Goal: Information Seeking & Learning: Learn about a topic

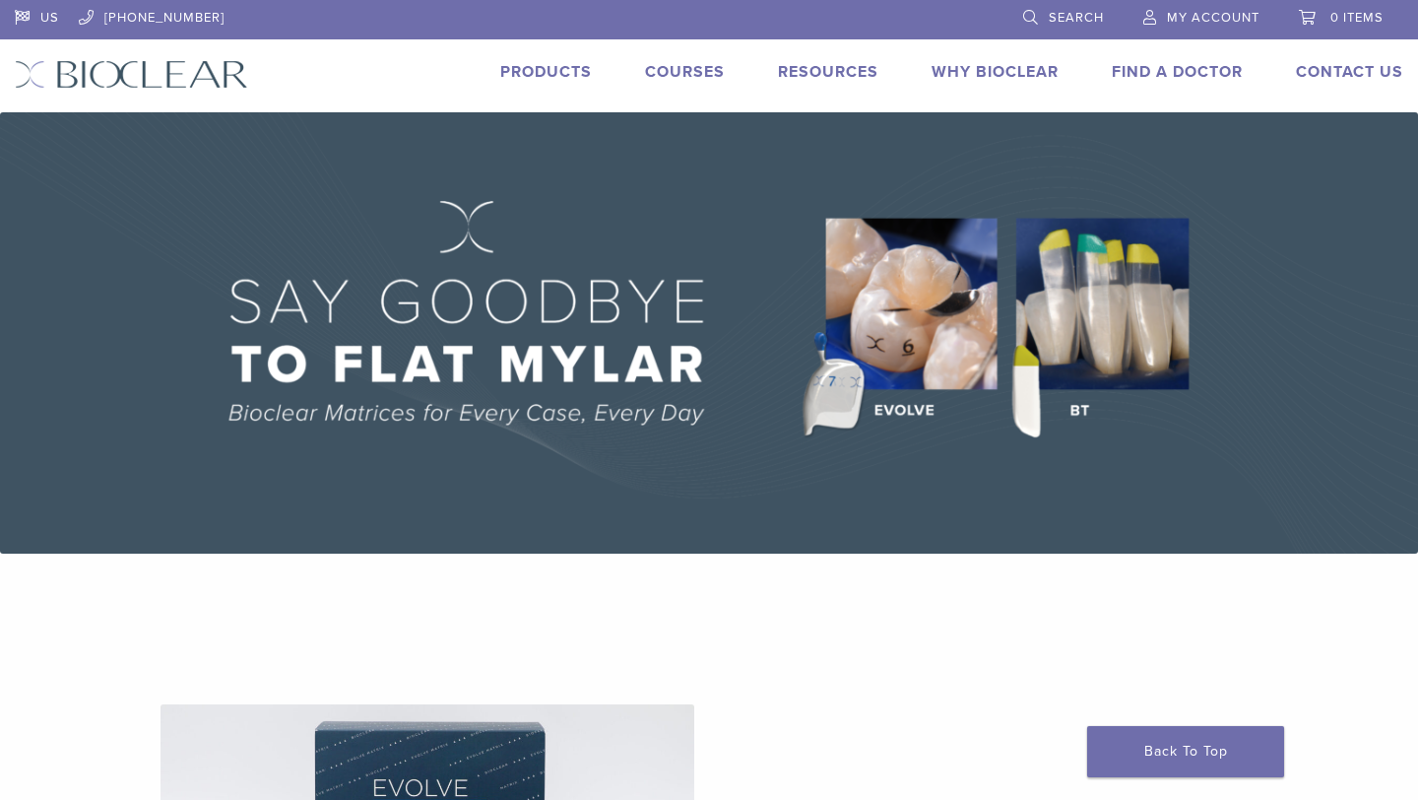
click at [542, 68] on link "Products" at bounding box center [546, 72] width 92 height 20
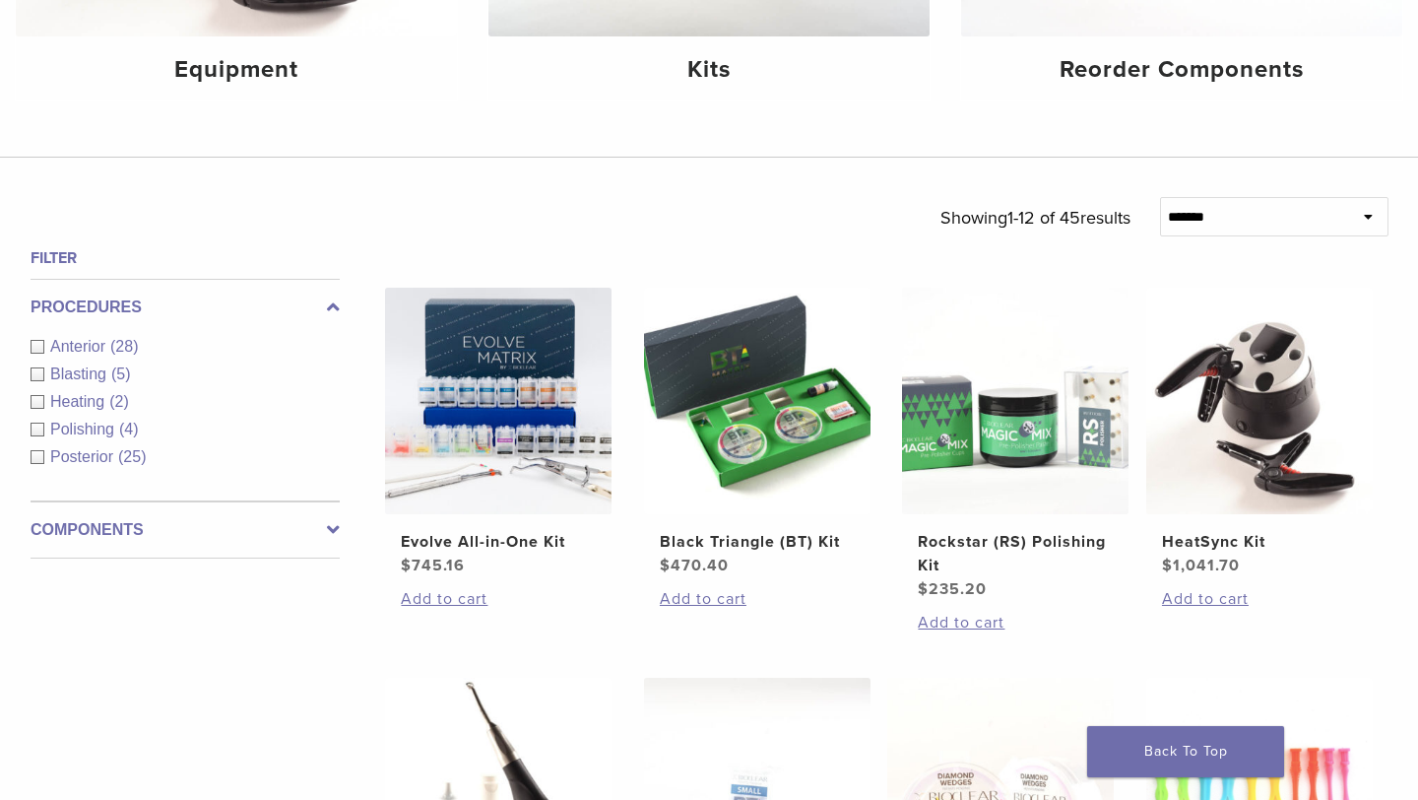
scroll to position [530, 0]
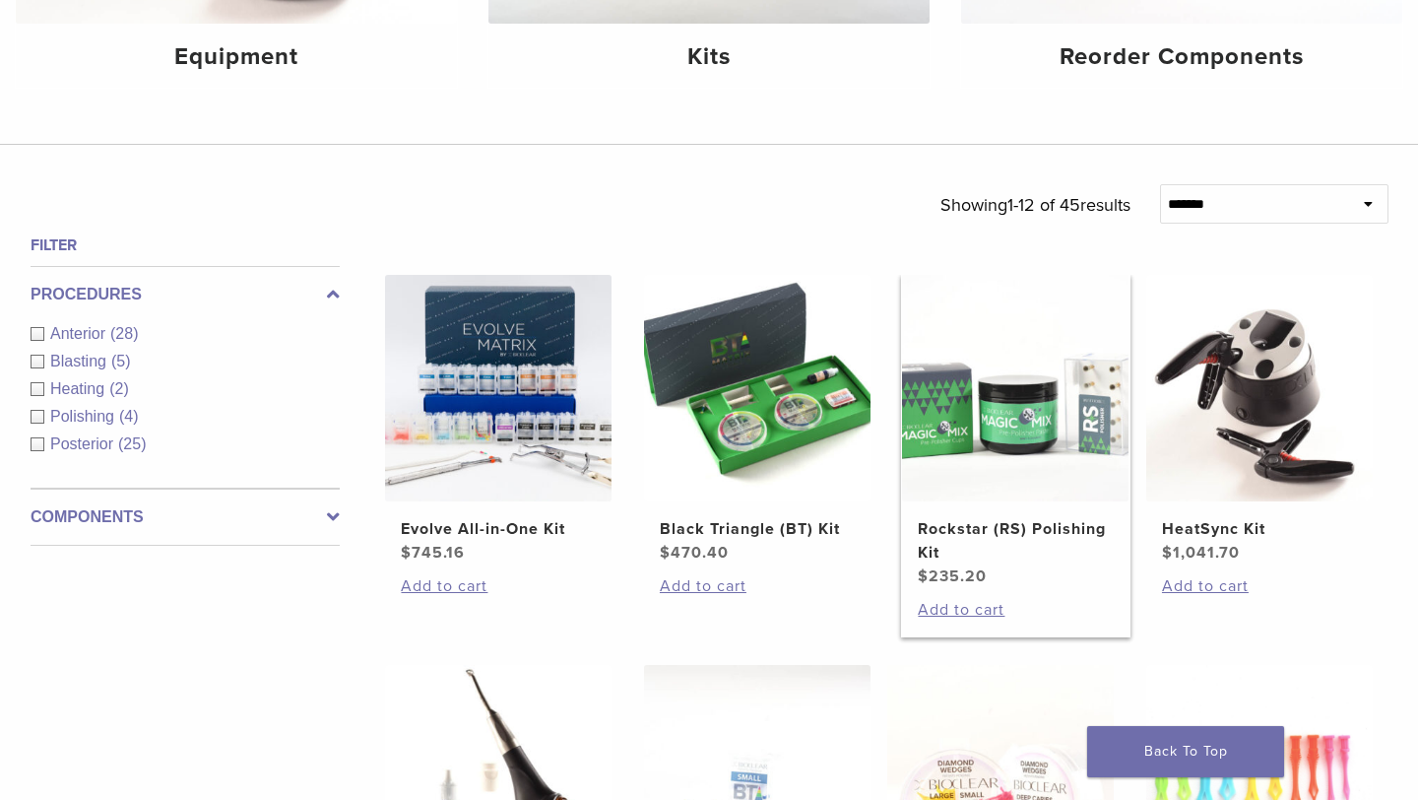
click at [1006, 406] on img at bounding box center [1015, 388] width 227 height 227
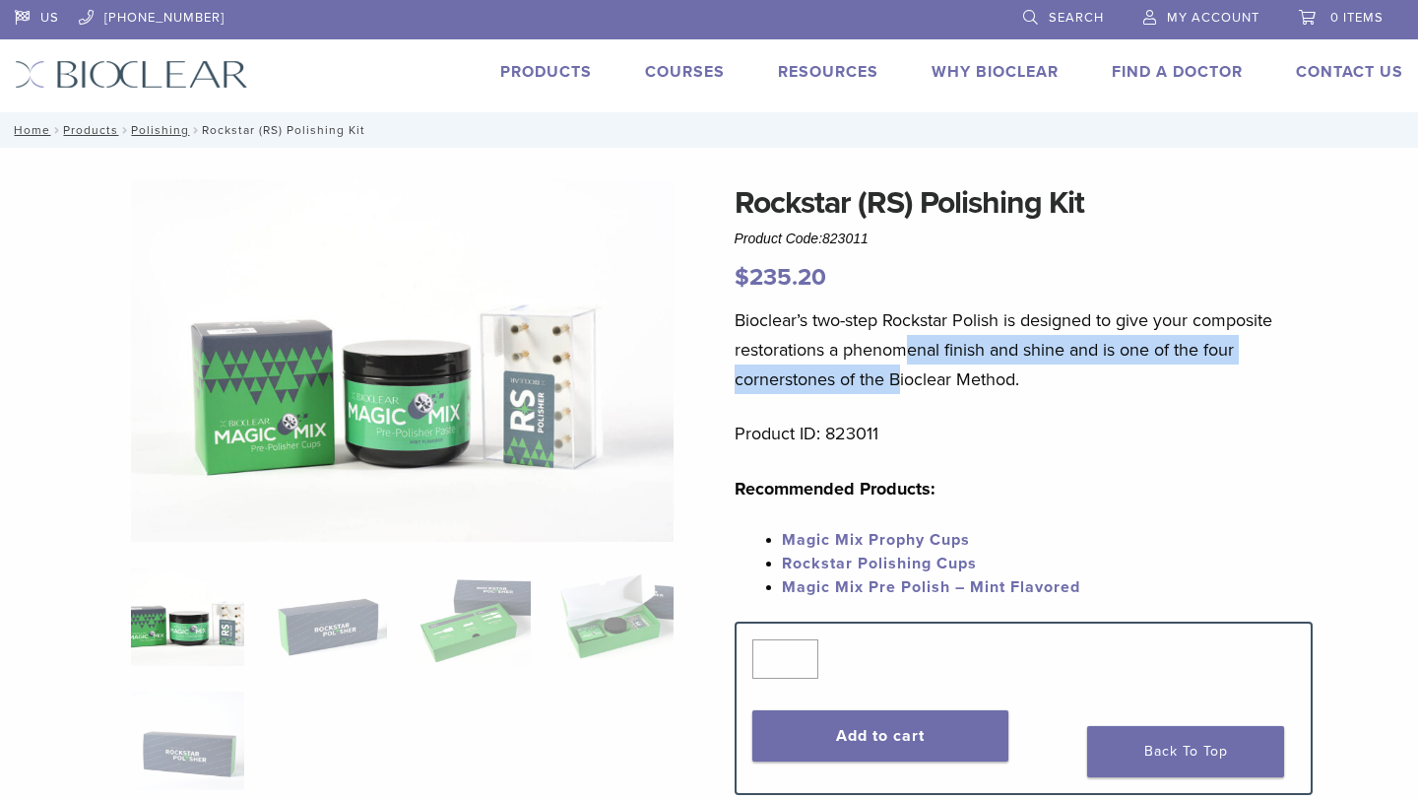
drag, startPoint x: 903, startPoint y: 340, endPoint x: 903, endPoint y: 393, distance: 53.2
click at [903, 392] on p "Bioclear’s two-step Rockstar Polish is designed to give your composite restorat…" at bounding box center [1024, 349] width 579 height 89
click at [903, 393] on p "Bioclear’s two-step Rockstar Polish is designed to give your composite restorat…" at bounding box center [1024, 349] width 579 height 89
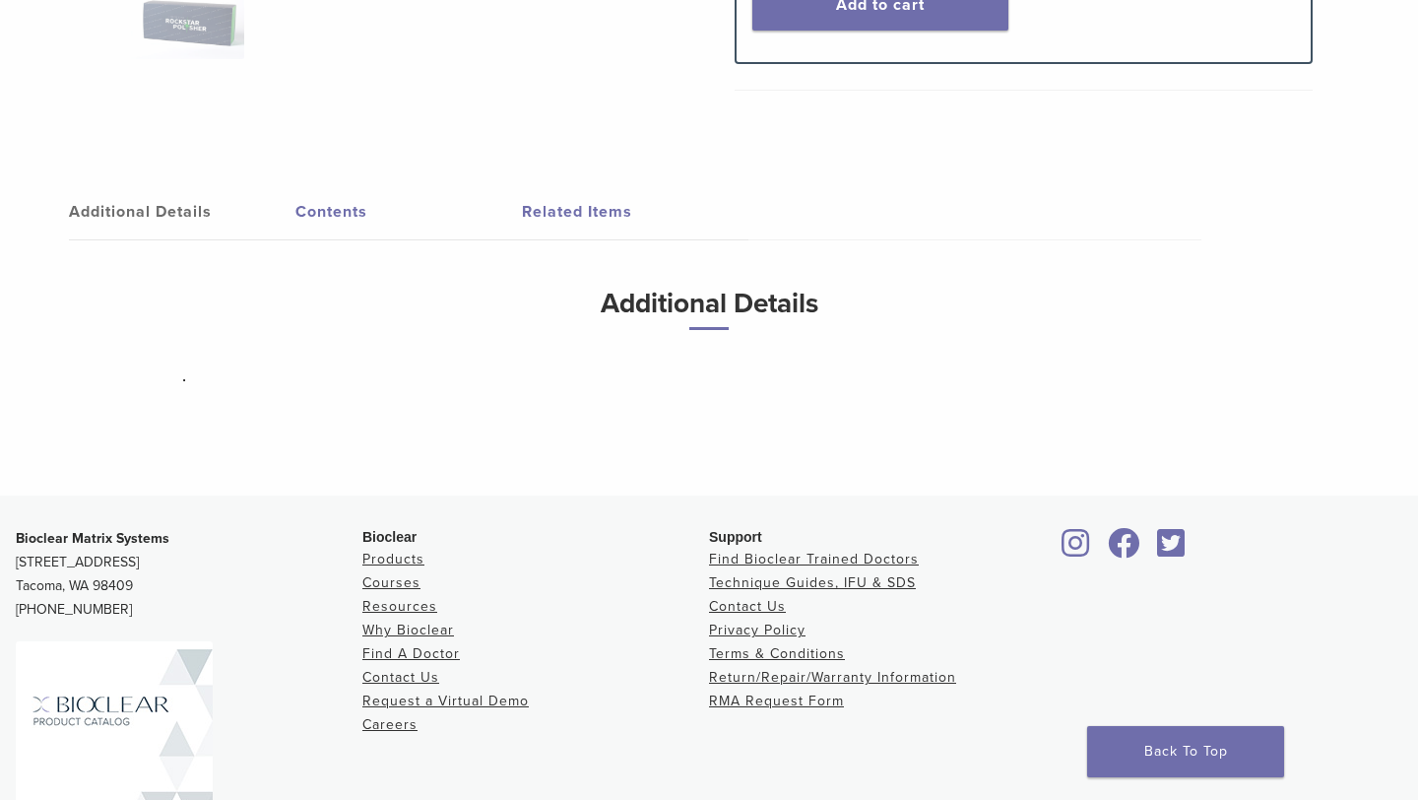
scroll to position [692, 0]
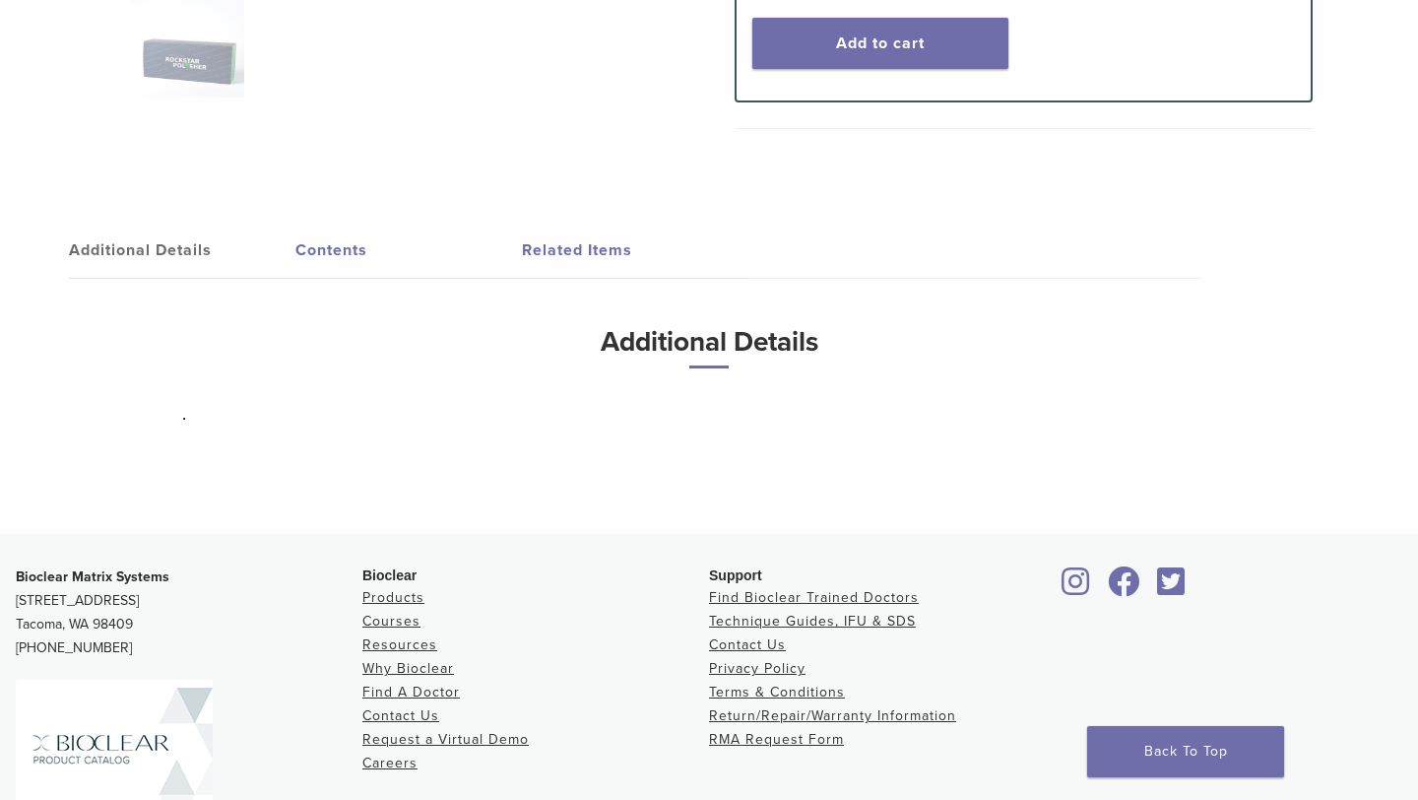
click at [604, 257] on link "Related Items" at bounding box center [635, 250] width 227 height 55
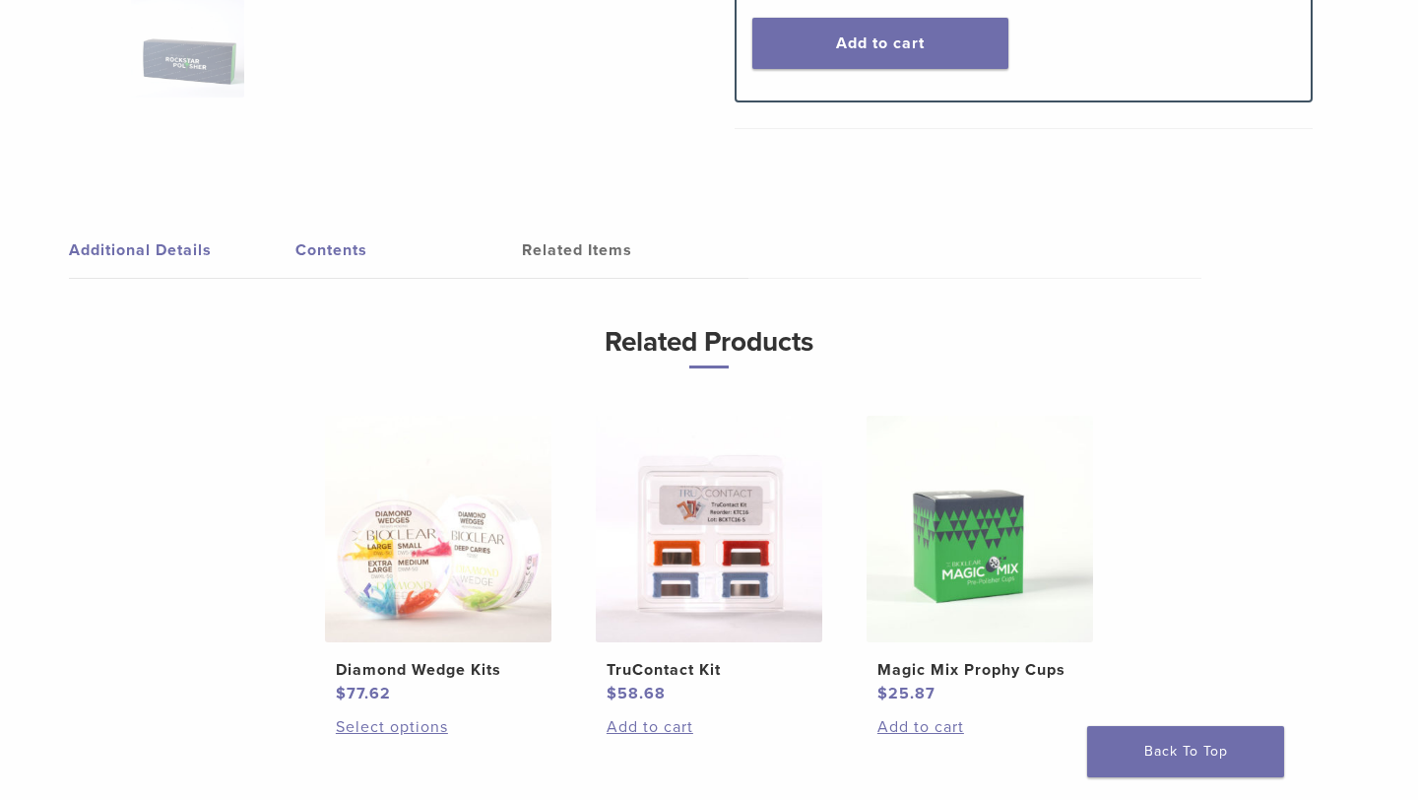
click at [359, 249] on link "Contents" at bounding box center [408, 250] width 227 height 55
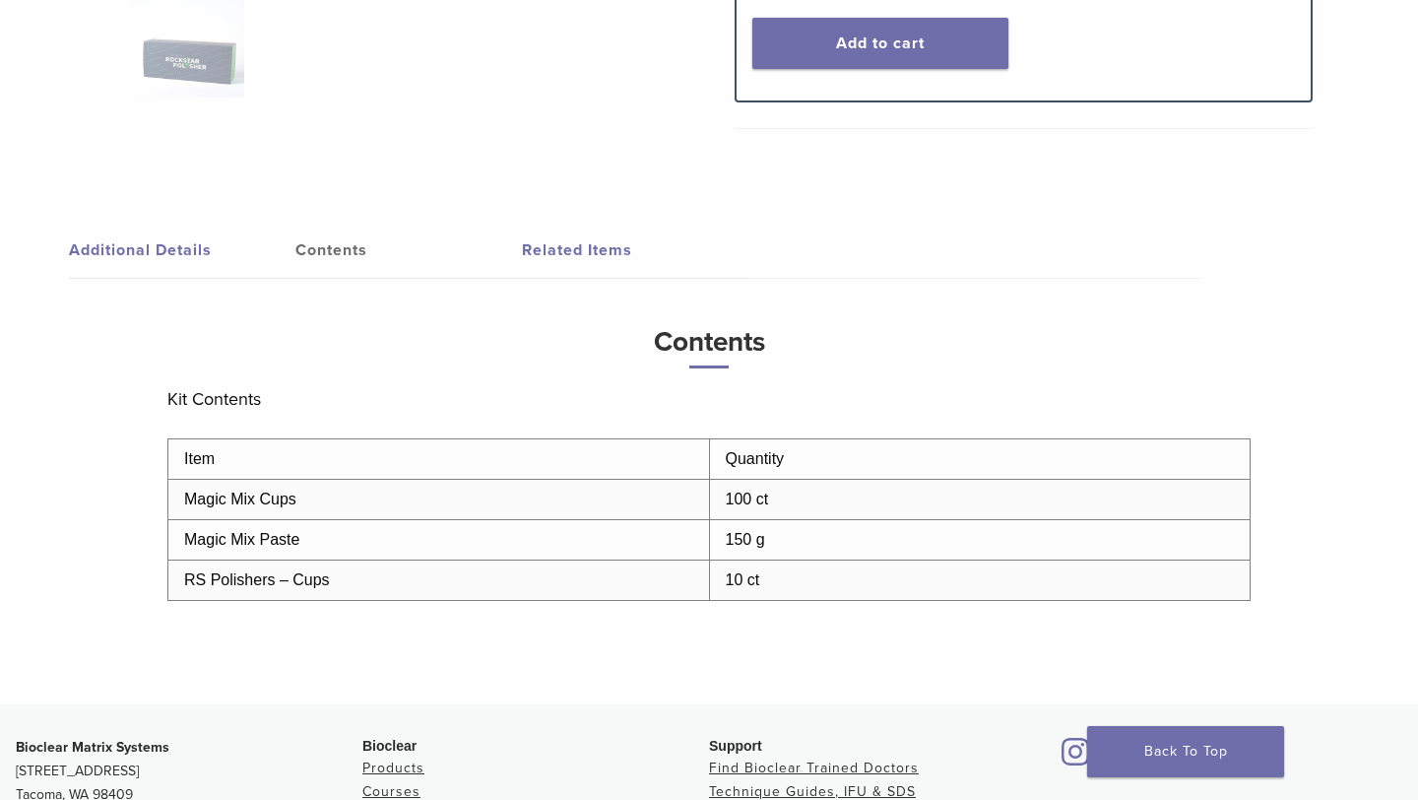
click at [160, 232] on link "Additional Details" at bounding box center [182, 250] width 227 height 55
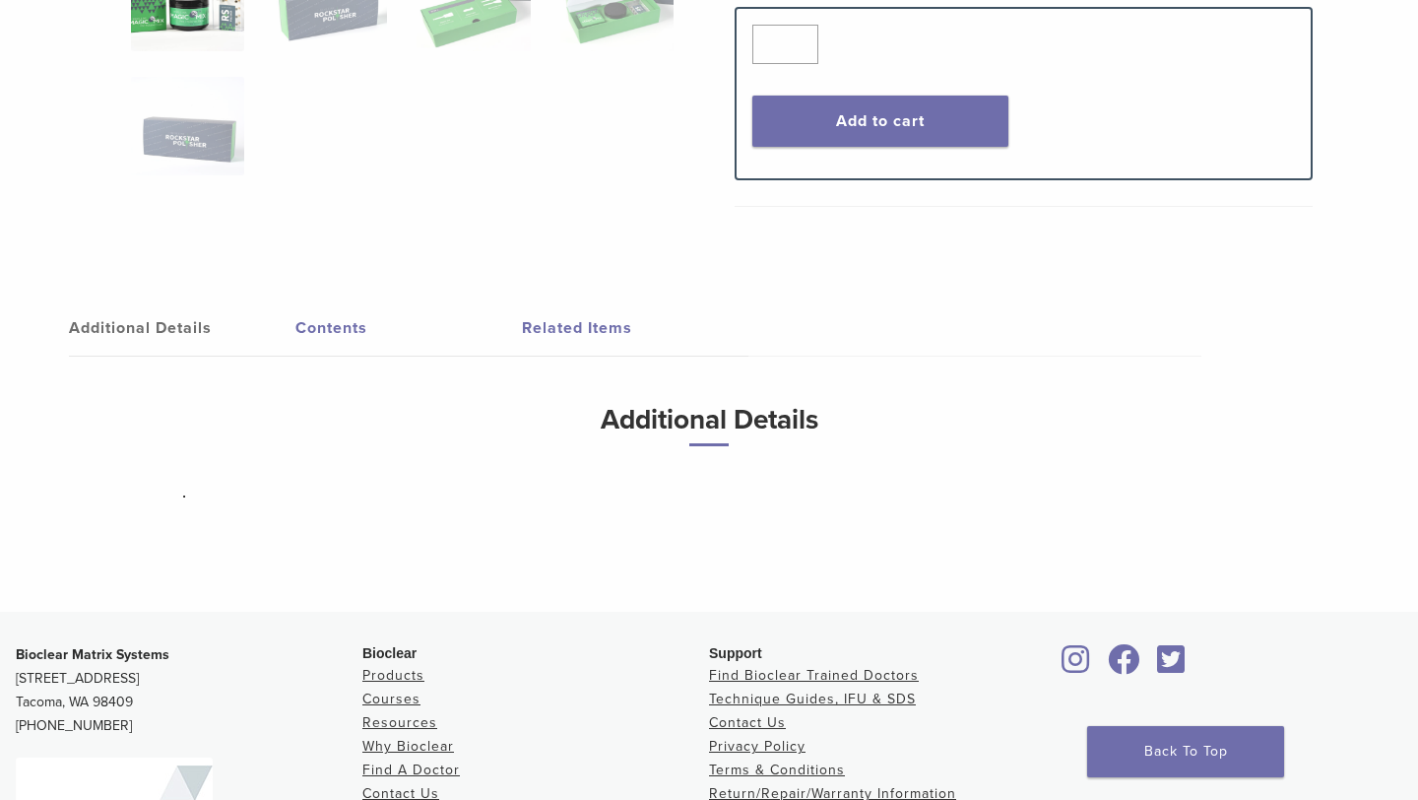
scroll to position [574, 0]
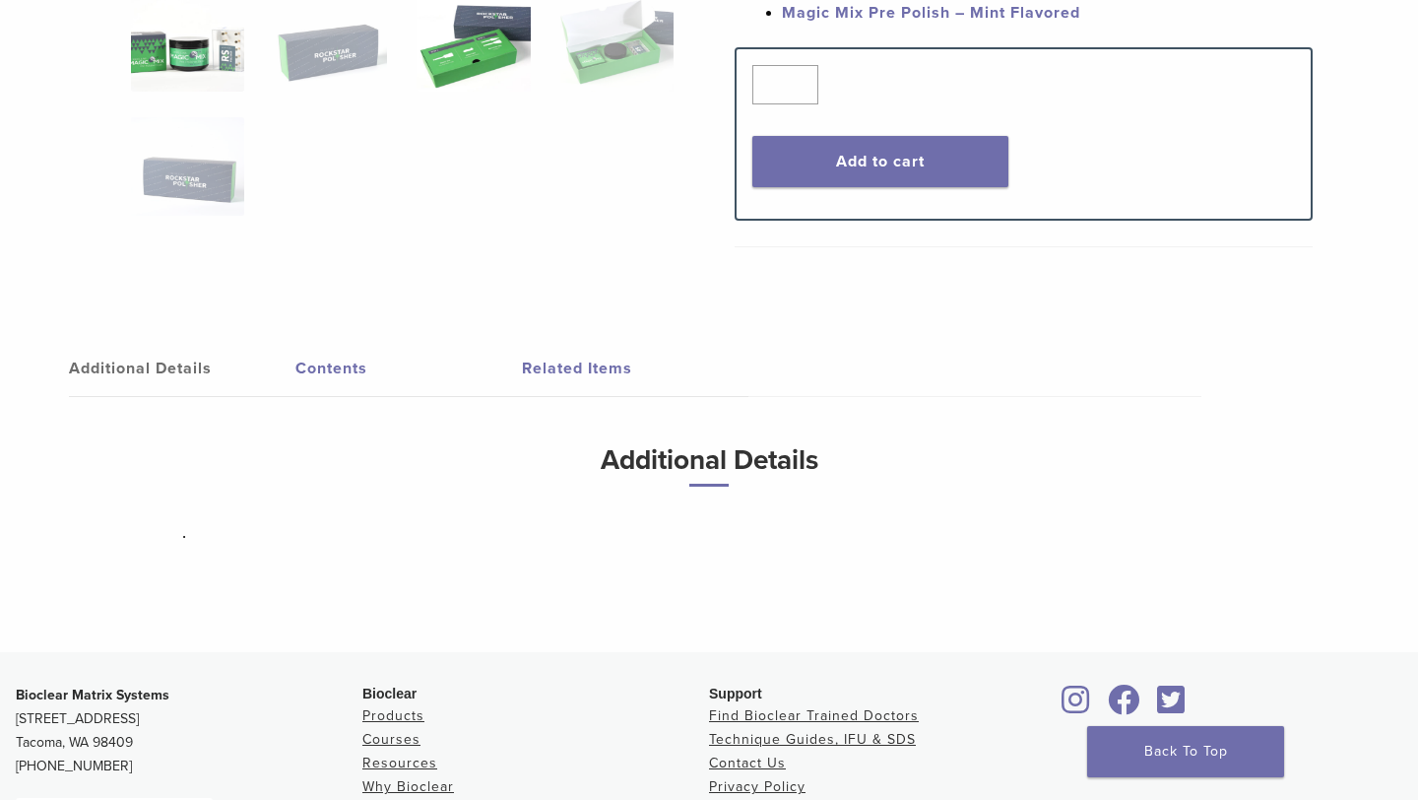
click at [465, 0] on img at bounding box center [473, 42] width 113 height 98
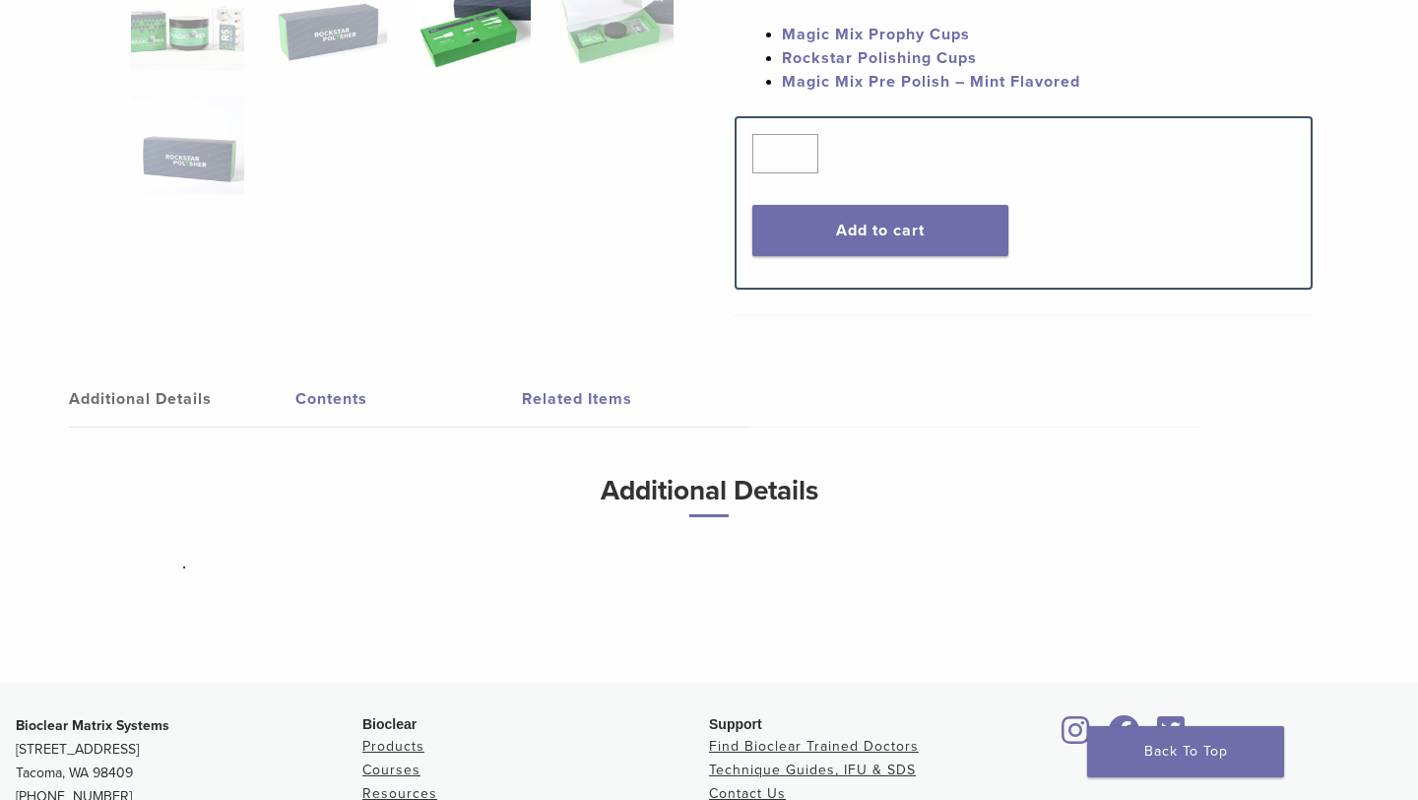
scroll to position [485, 0]
